Goal: Information Seeking & Learning: Find specific fact

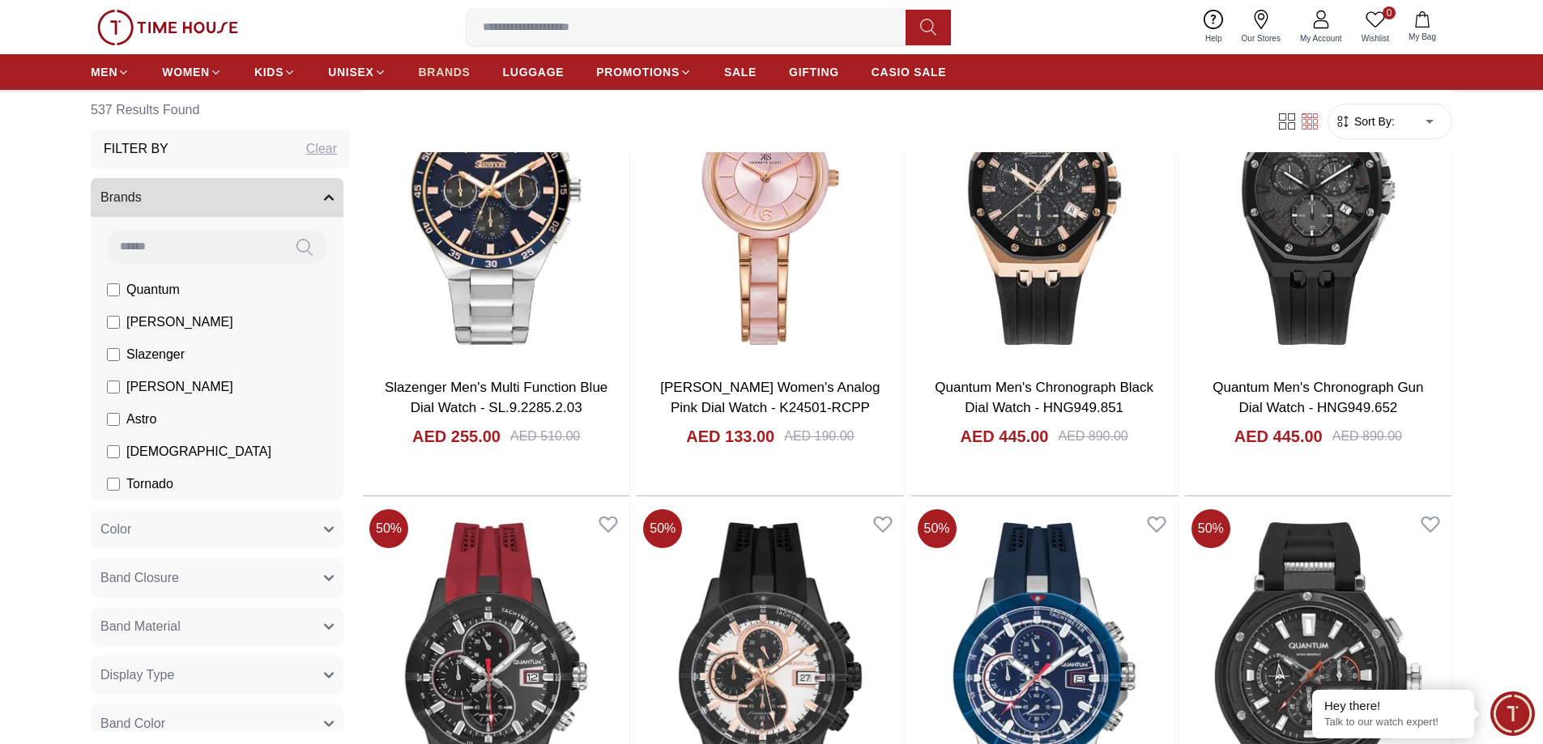
click at [455, 71] on span "BRANDS" at bounding box center [445, 72] width 52 height 16
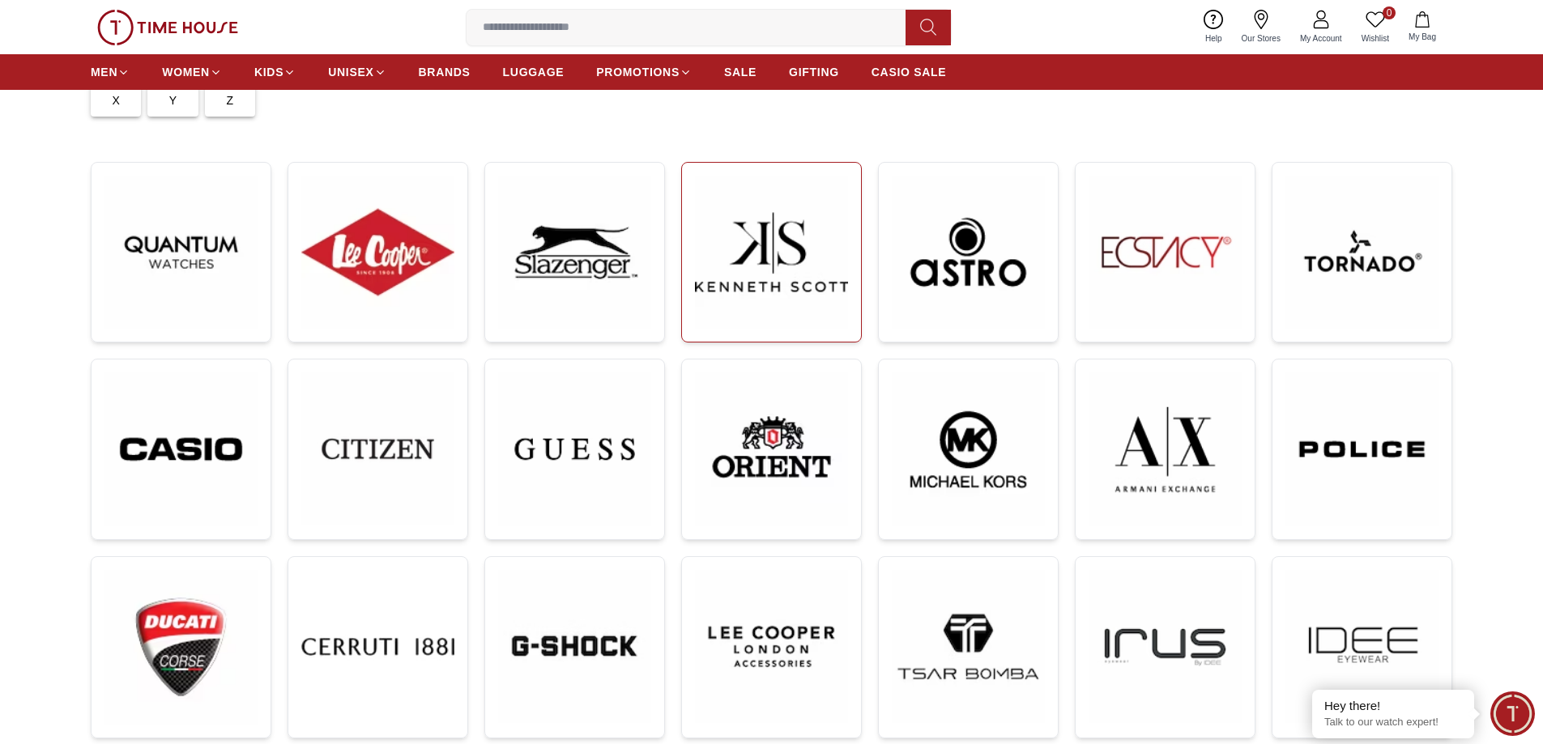
scroll to position [216, 0]
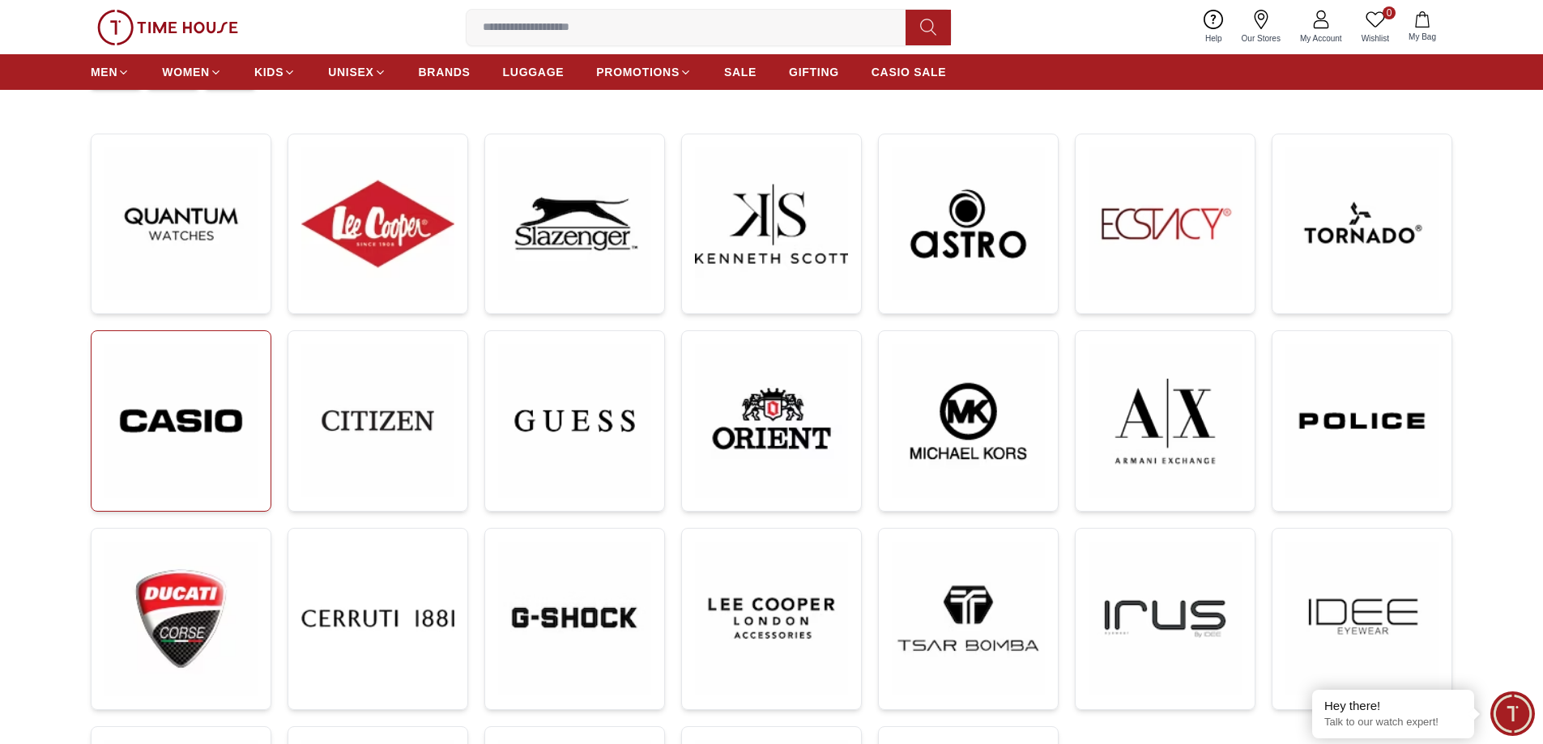
click at [224, 449] on img at bounding box center [180, 421] width 153 height 154
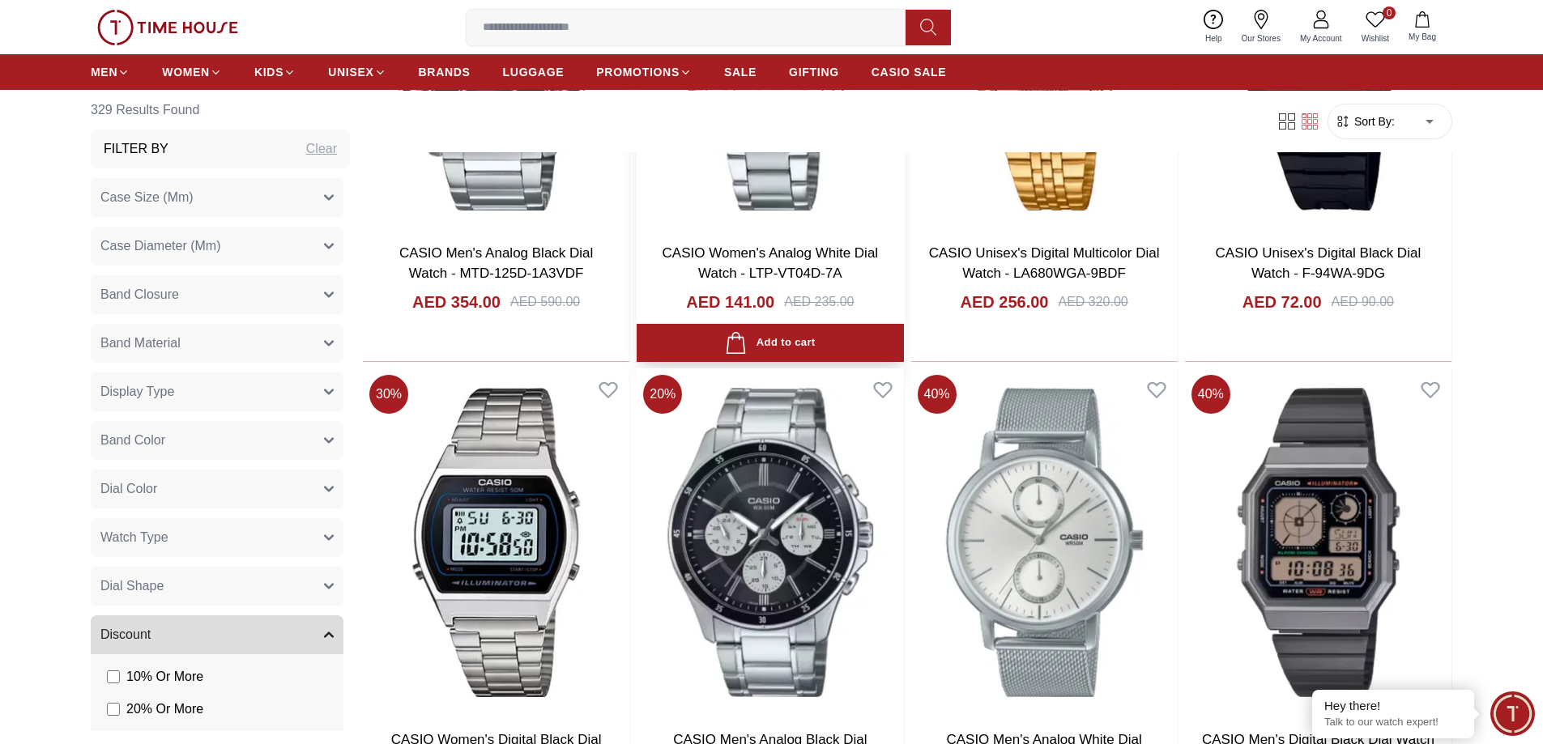
scroll to position [2808, 0]
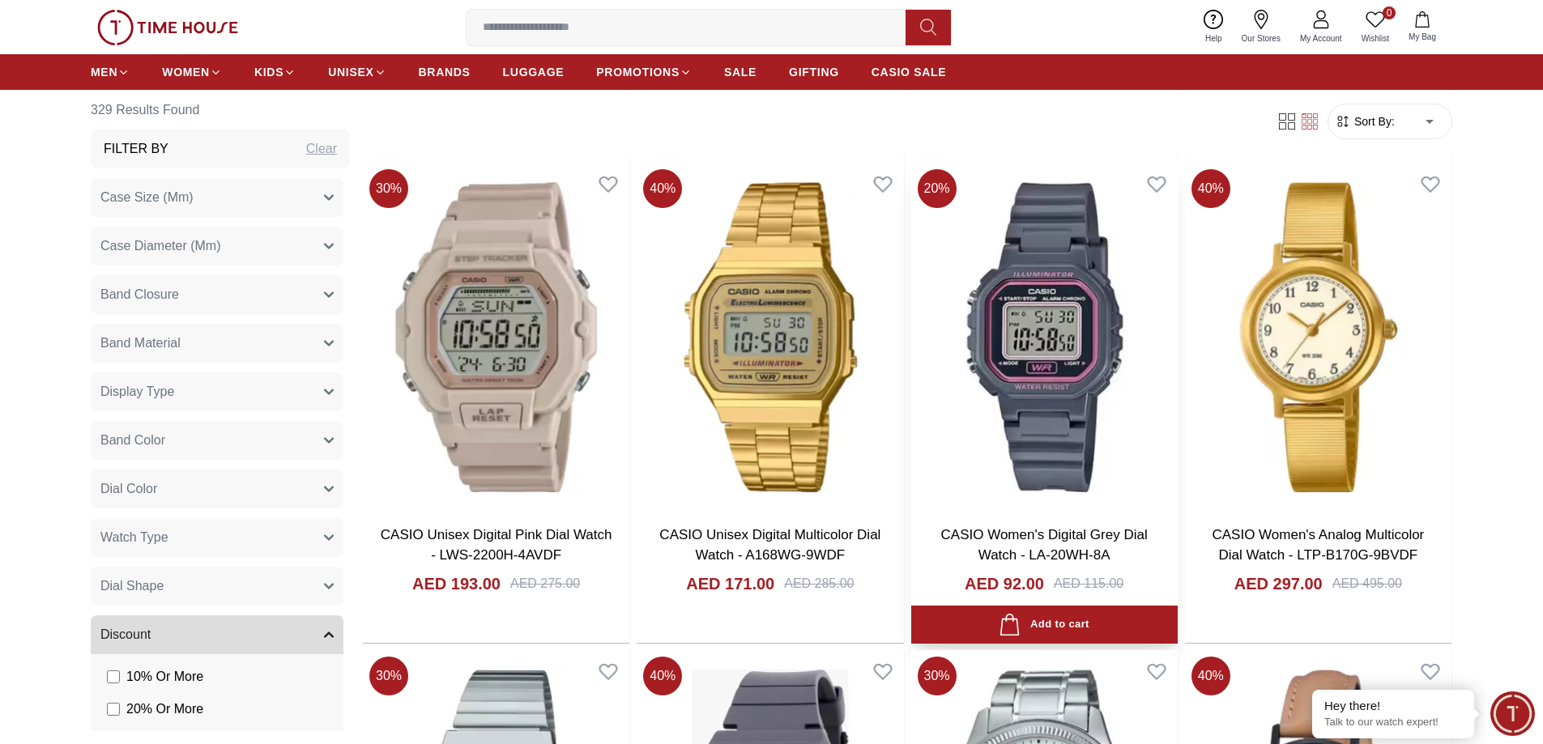
scroll to position [5183, 0]
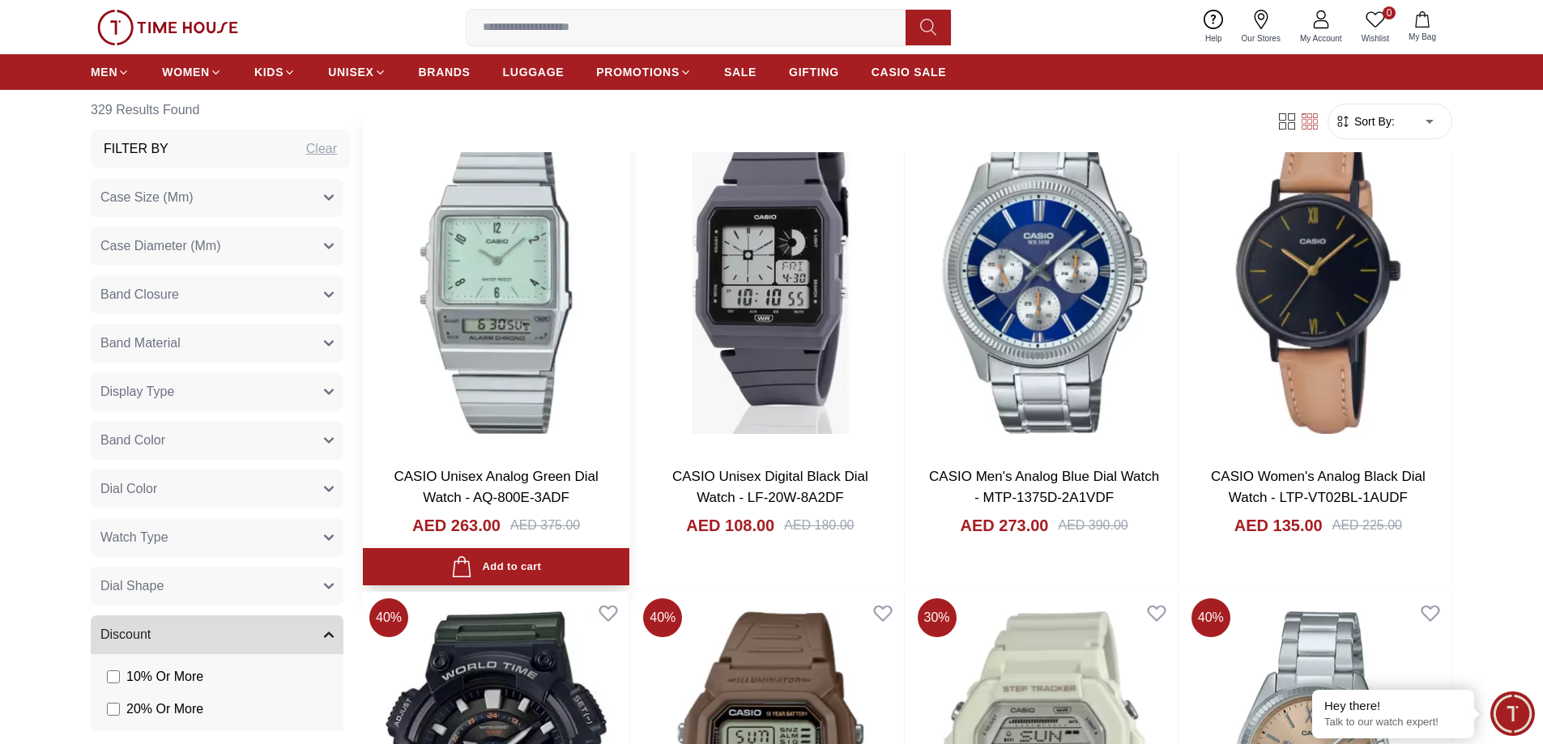
scroll to position [5290, 0]
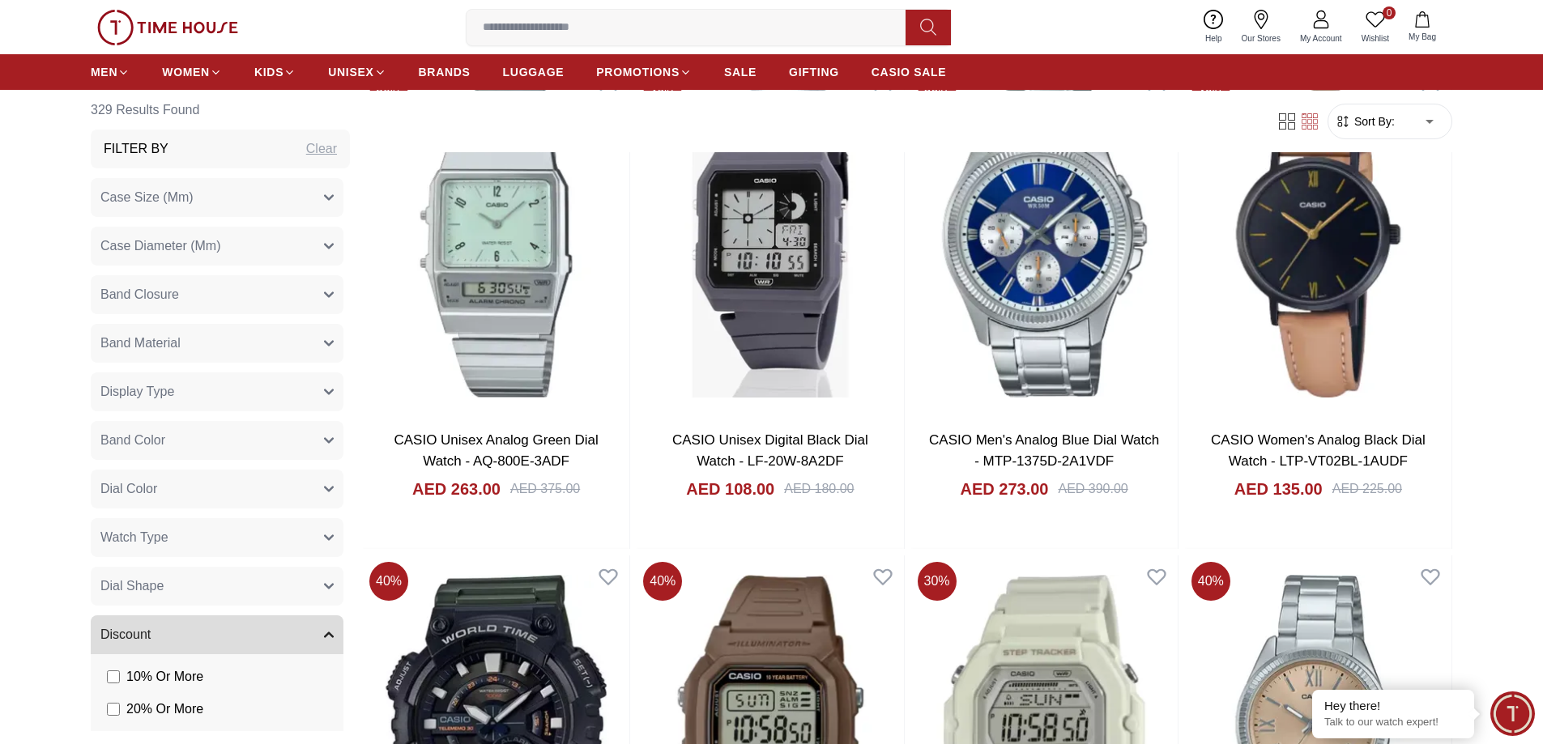
click at [301, 335] on button "Band Material" at bounding box center [217, 343] width 253 height 39
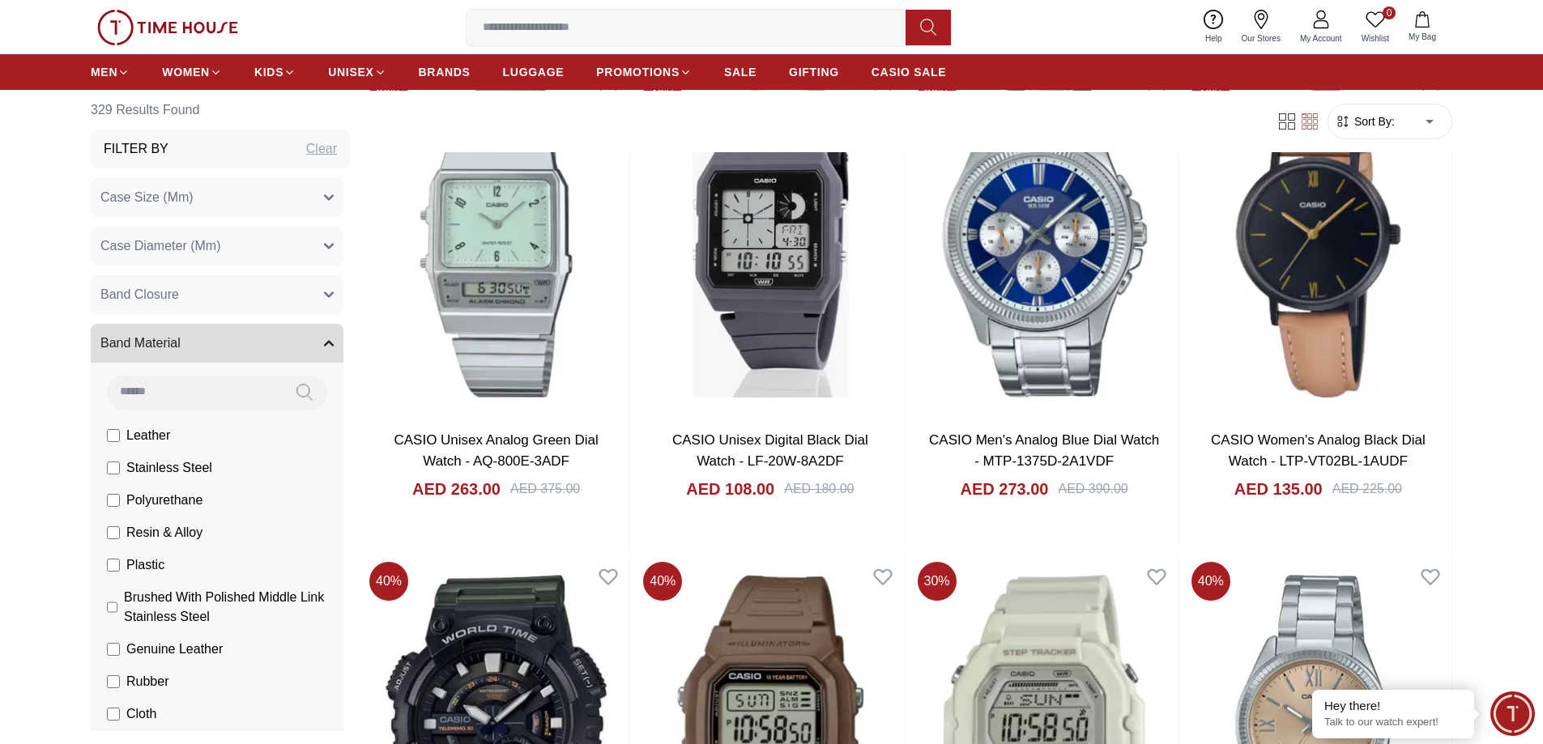
click at [273, 329] on button "Band Material" at bounding box center [217, 343] width 253 height 39
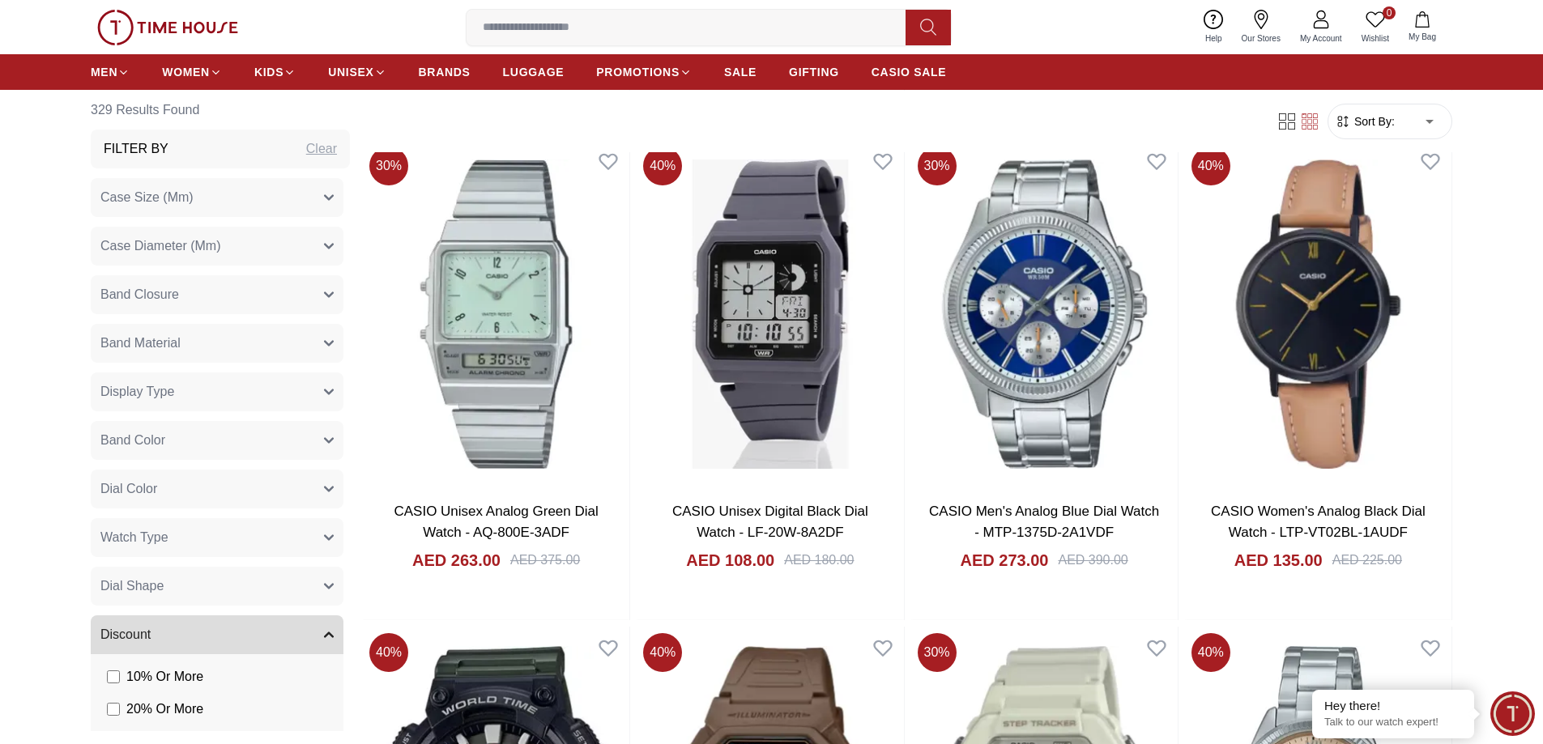
scroll to position [5183, 0]
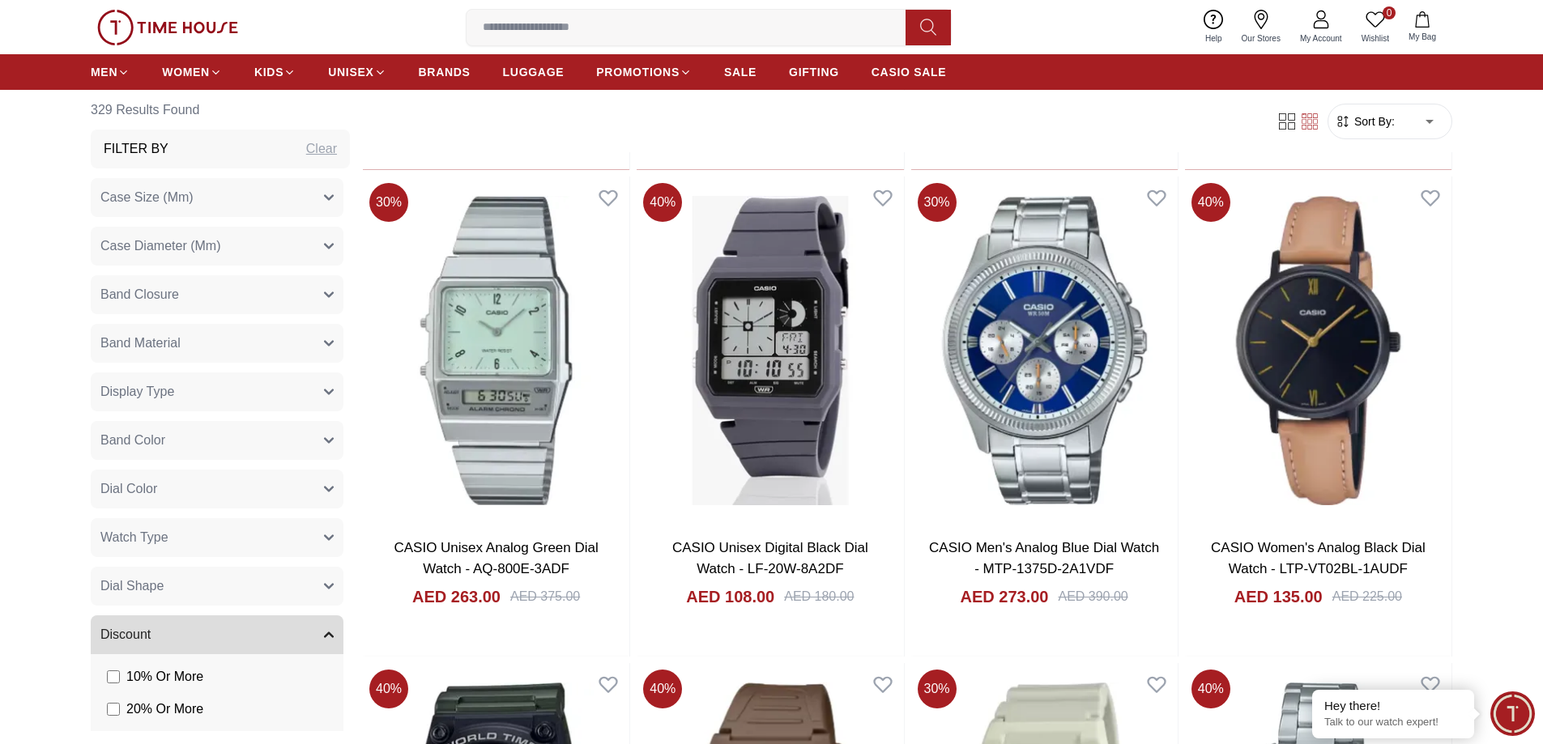
click at [324, 445] on icon "button" at bounding box center [329, 441] width 10 height 10
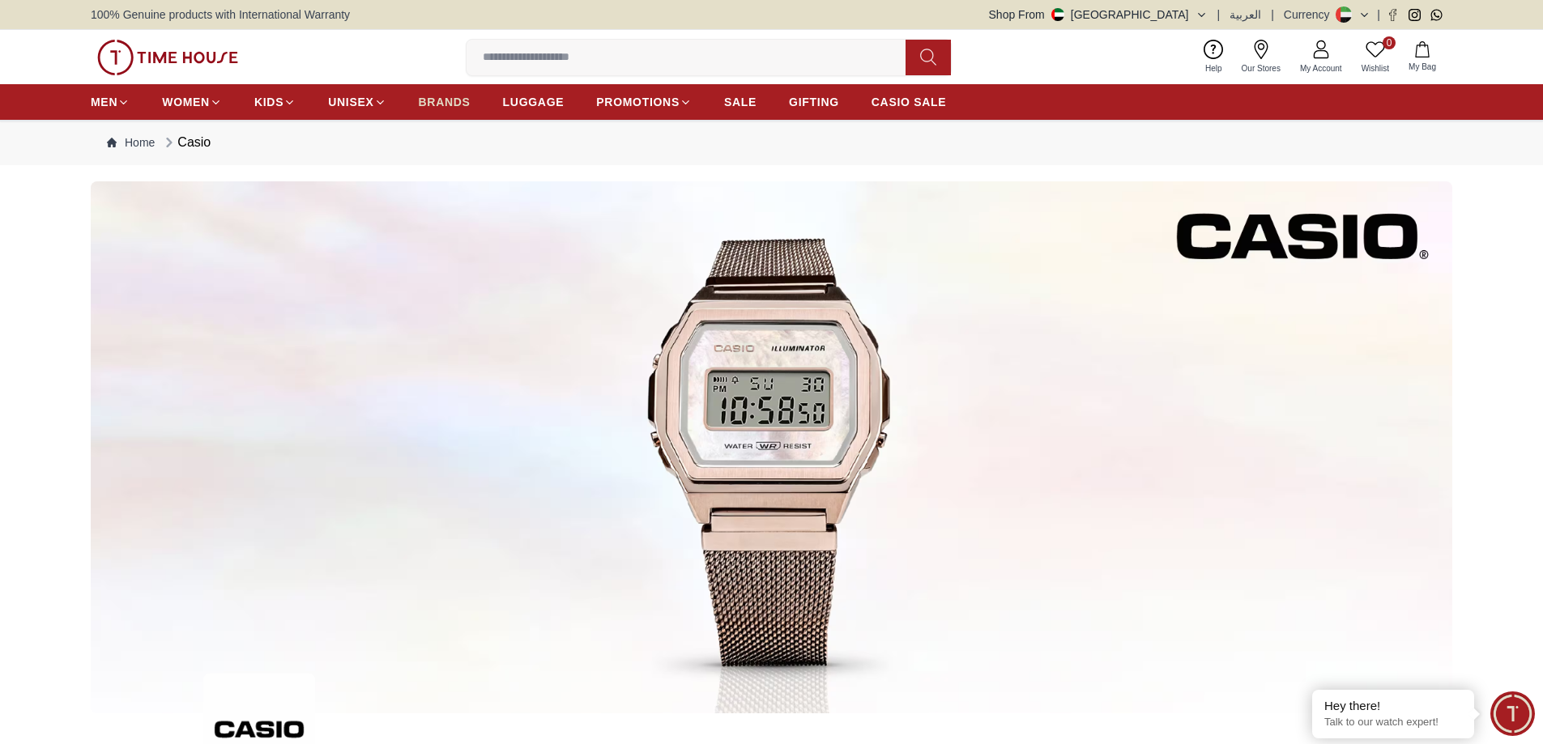
click at [452, 97] on span "BRANDS" at bounding box center [445, 102] width 52 height 16
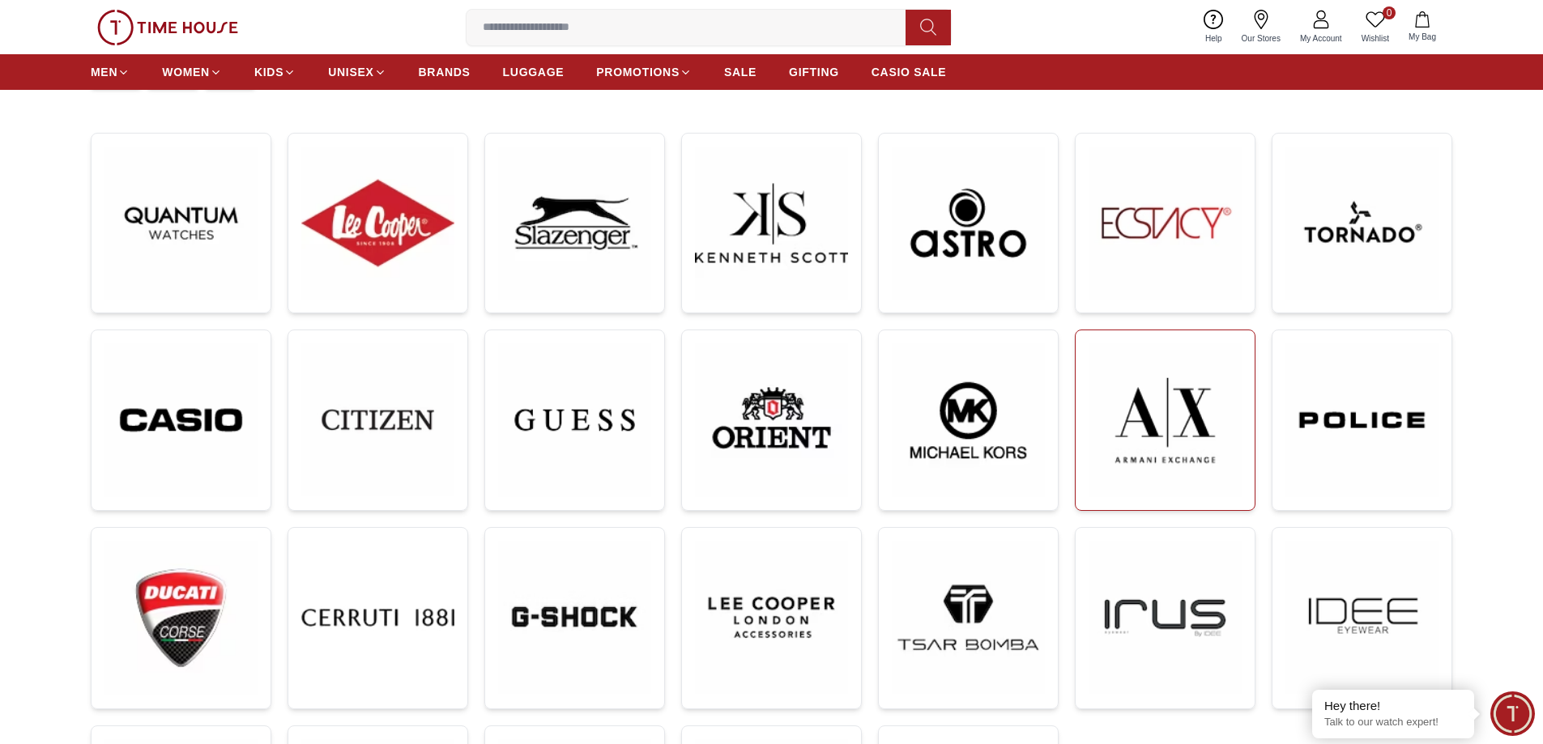
scroll to position [108, 0]
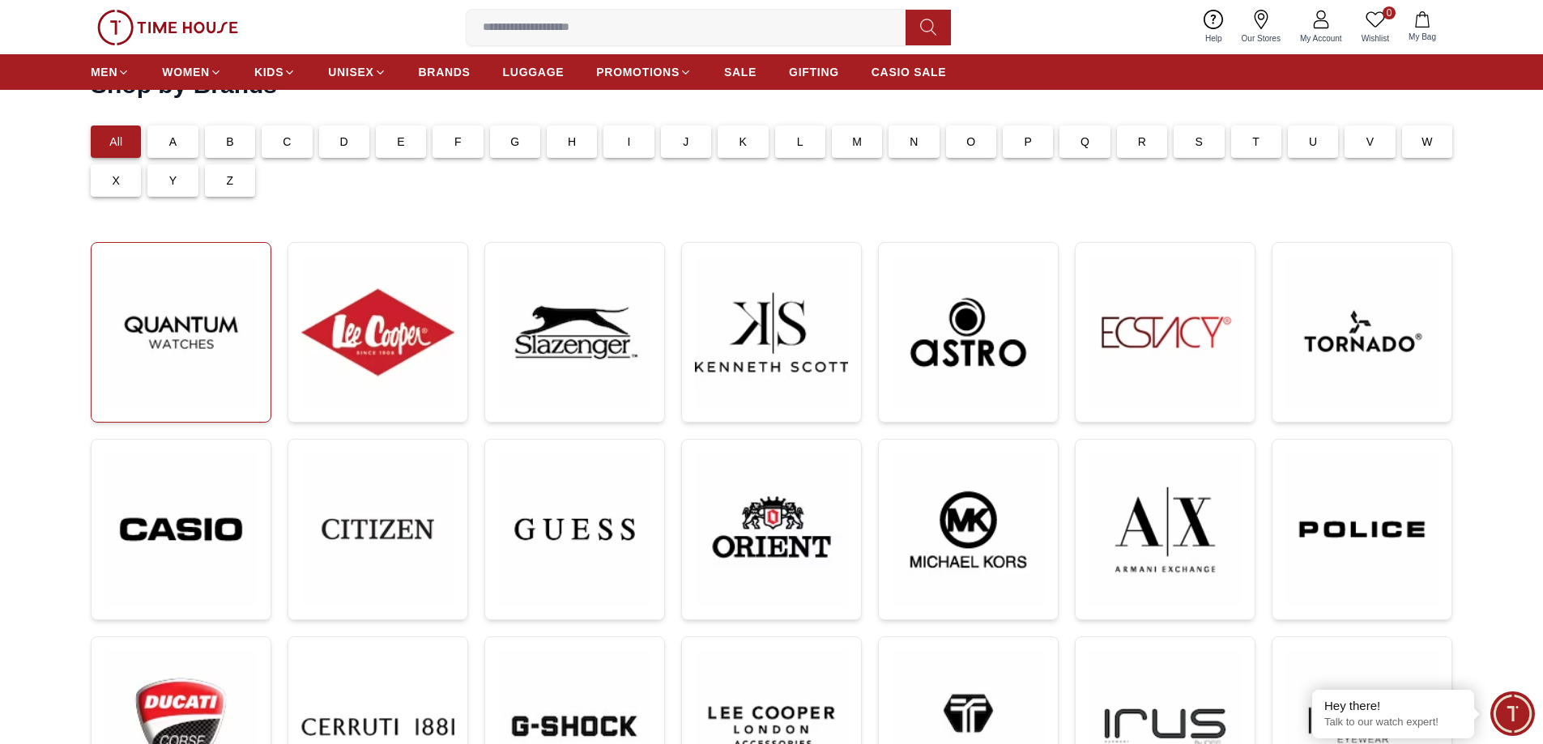
click at [160, 336] on img at bounding box center [180, 332] width 153 height 153
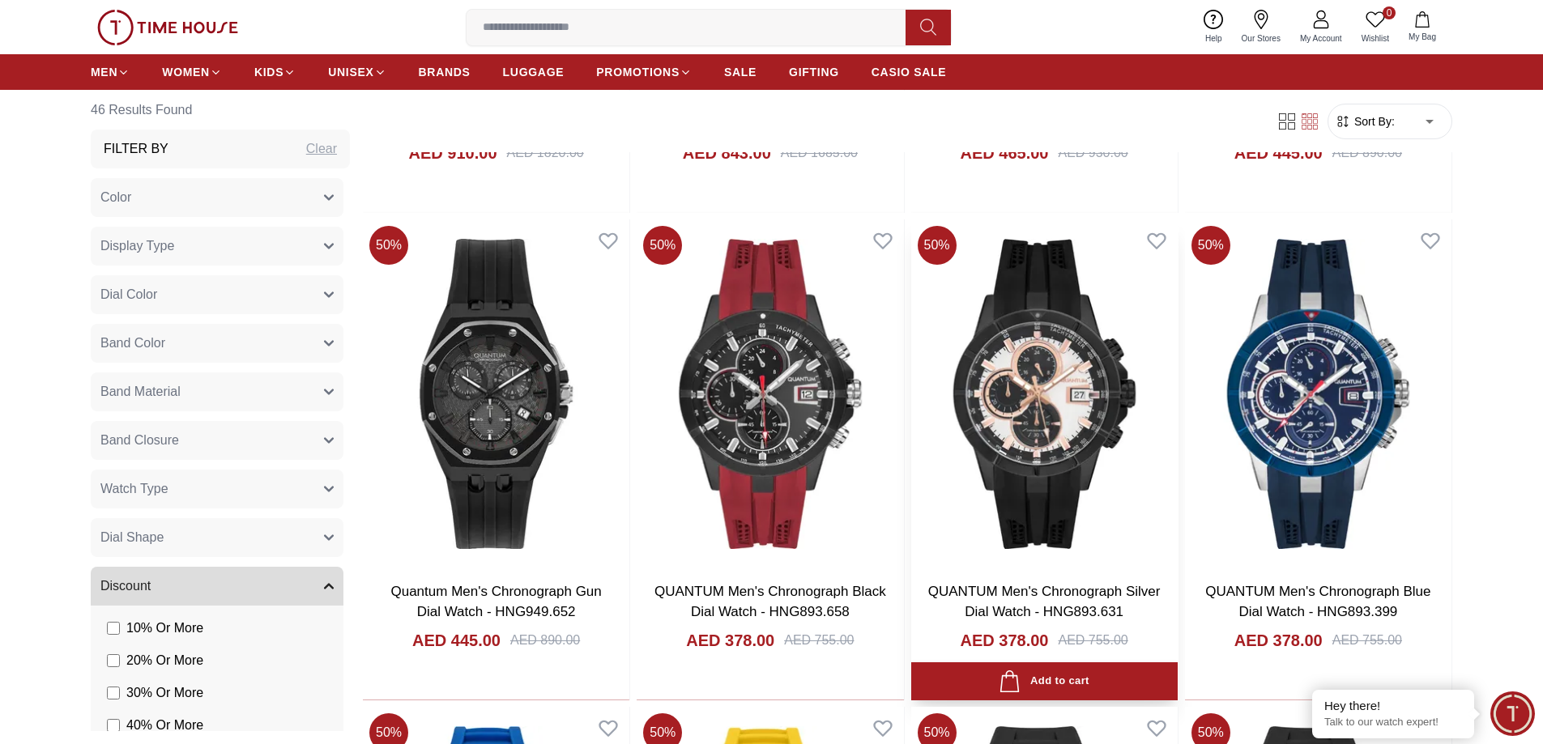
scroll to position [1727, 0]
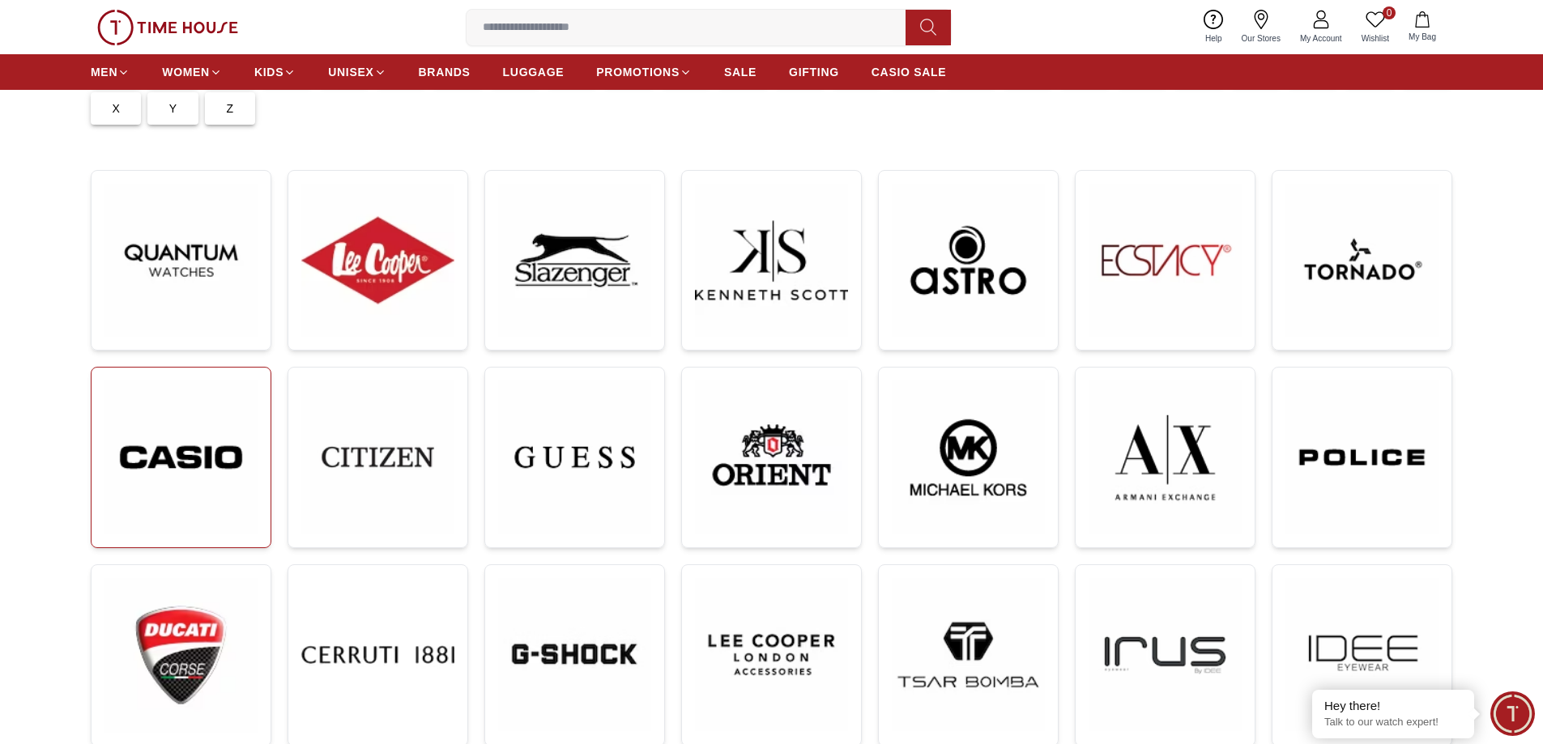
scroll to position [216, 0]
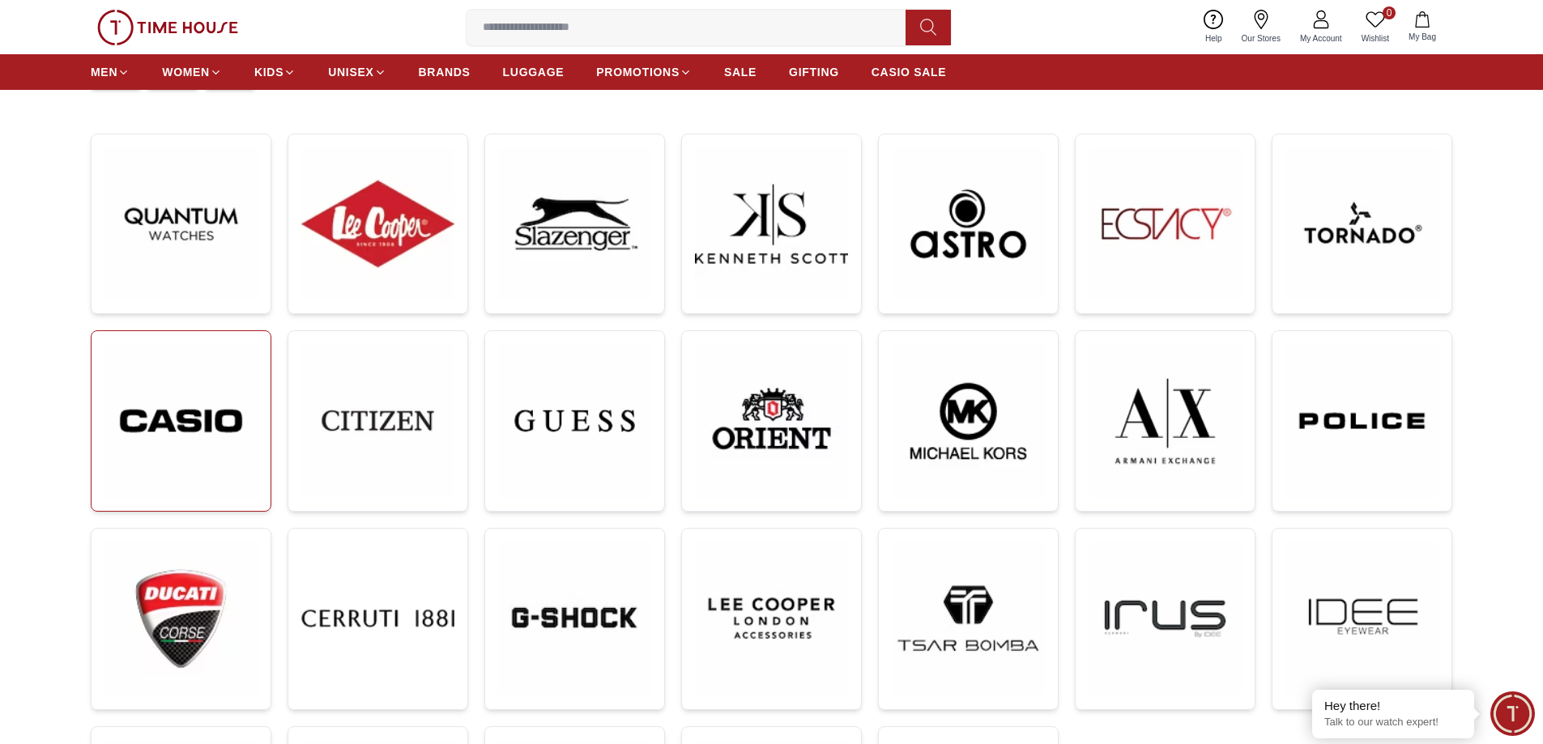
click at [142, 423] on img at bounding box center [180, 421] width 153 height 154
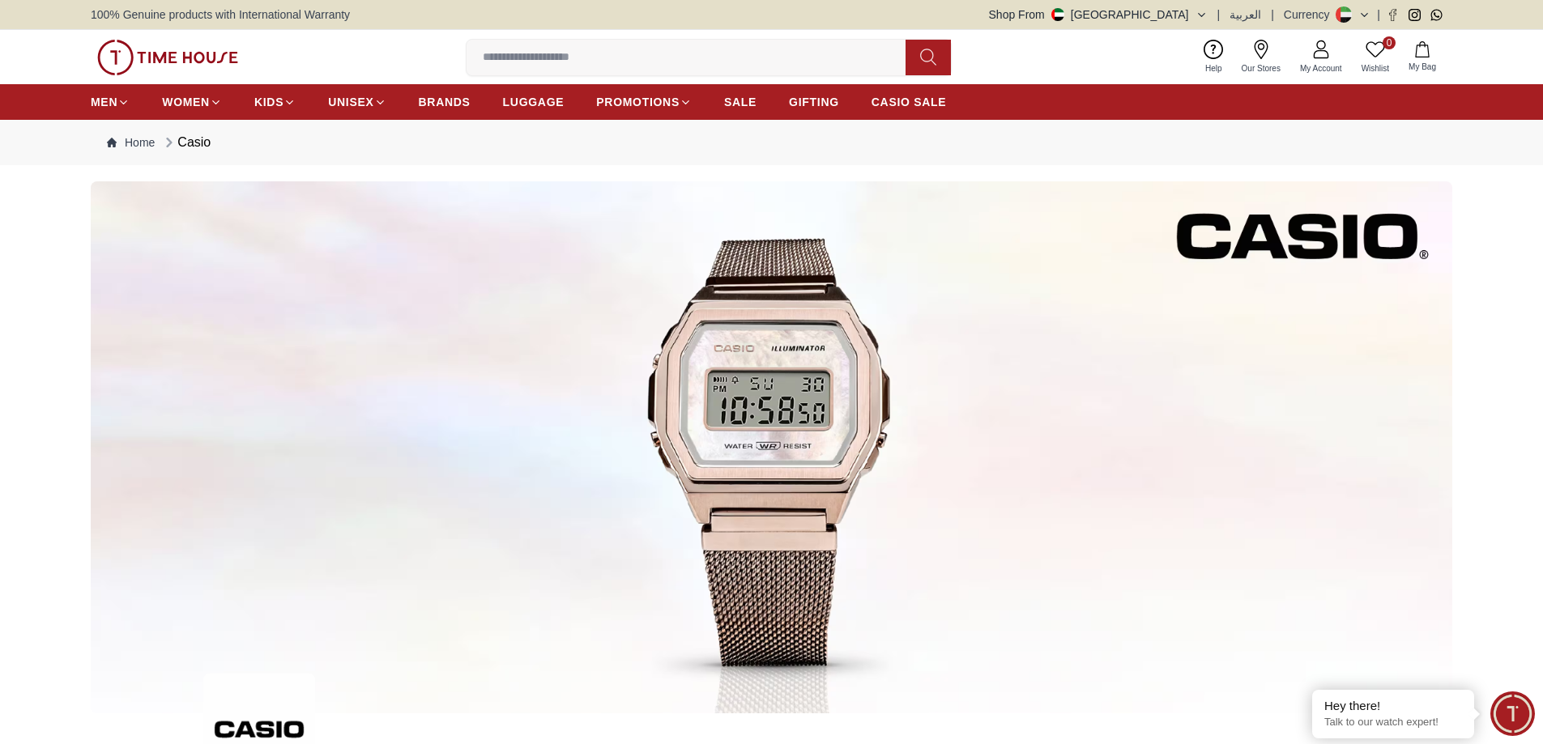
click at [707, 70] on input at bounding box center [692, 57] width 452 height 32
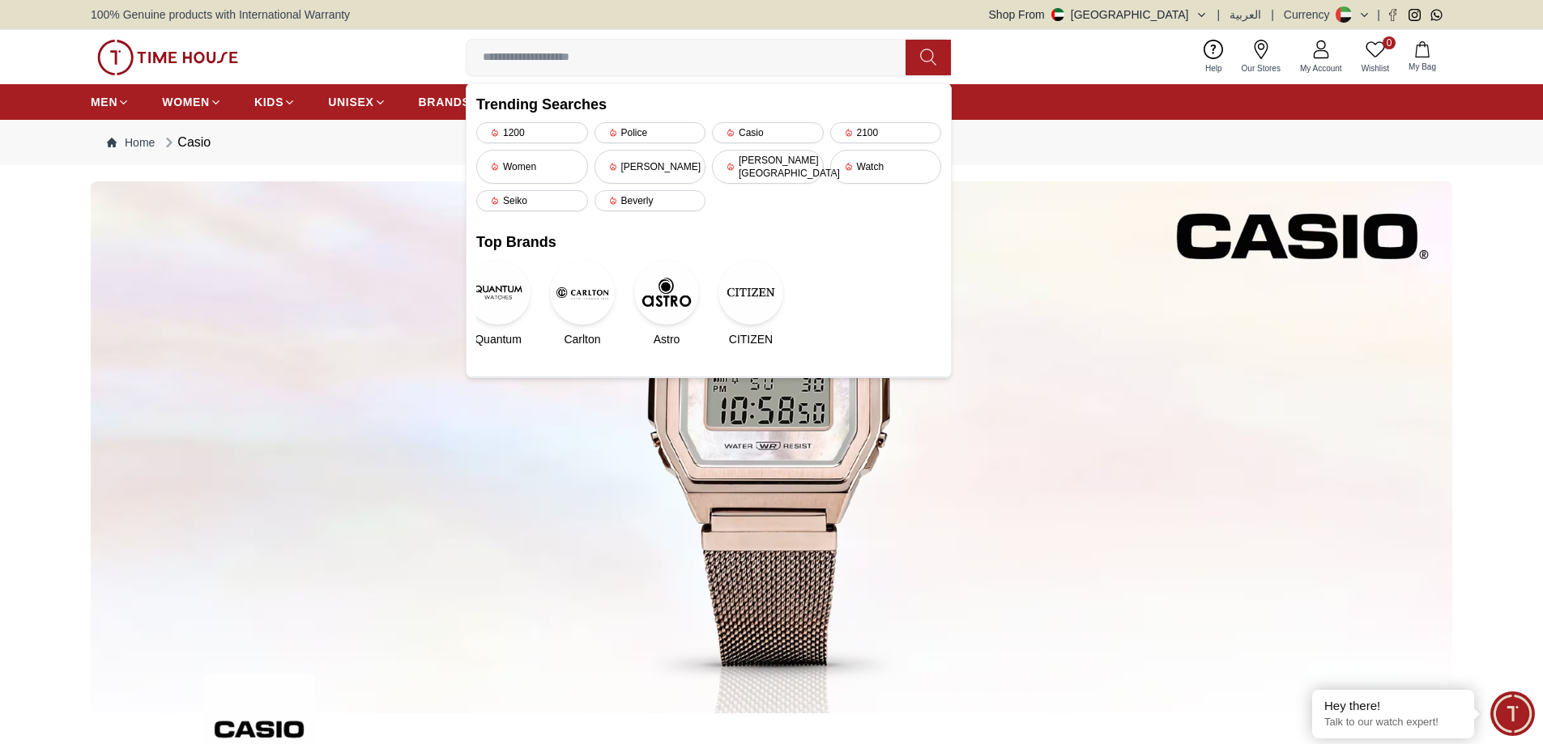
paste input "**********"
type input "**********"
